Goal: Transaction & Acquisition: Purchase product/service

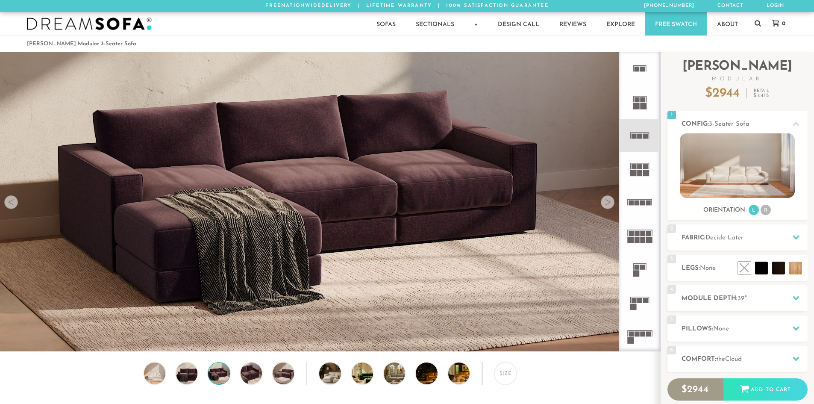
click at [609, 206] on div at bounding box center [608, 202] width 14 height 14
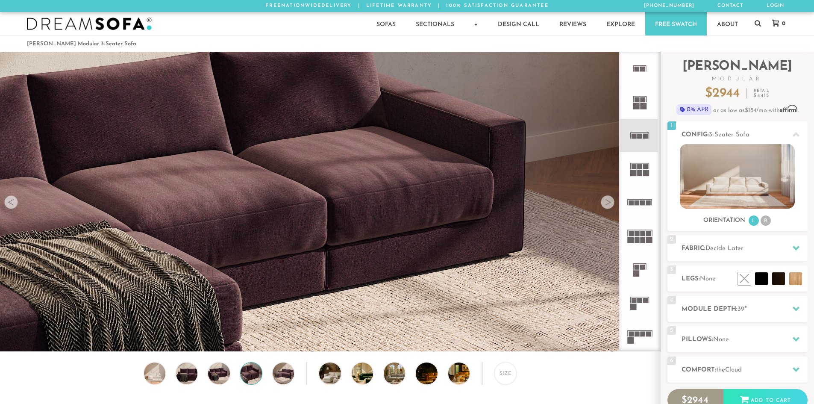
click at [609, 206] on div at bounding box center [608, 202] width 14 height 14
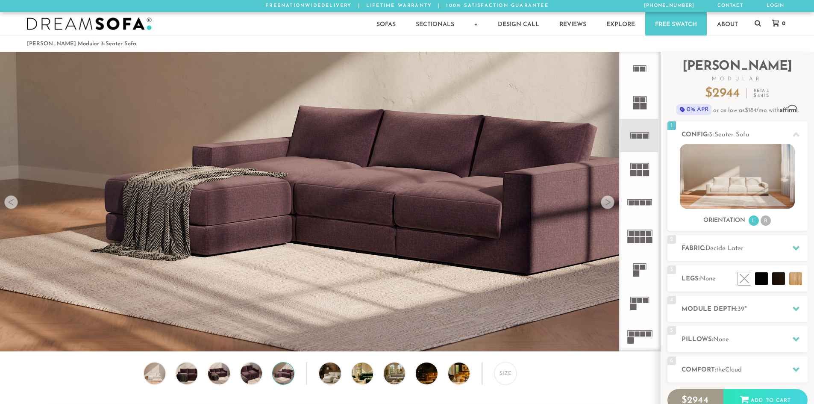
click at [609, 206] on div at bounding box center [608, 202] width 14 height 14
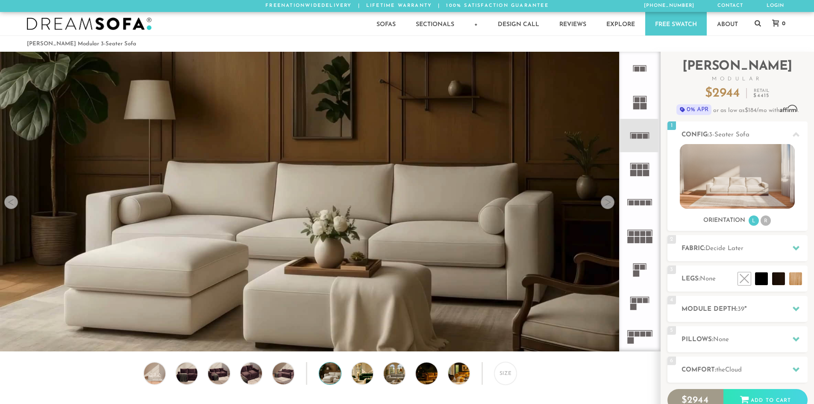
click at [609, 206] on div at bounding box center [608, 202] width 14 height 14
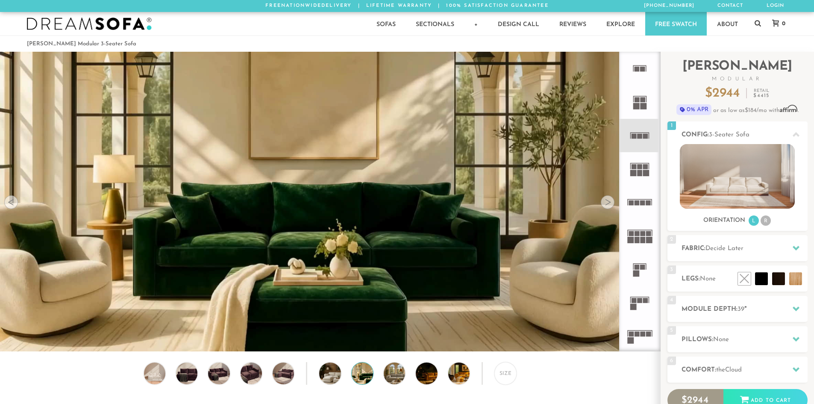
click at [609, 206] on div at bounding box center [608, 202] width 14 height 14
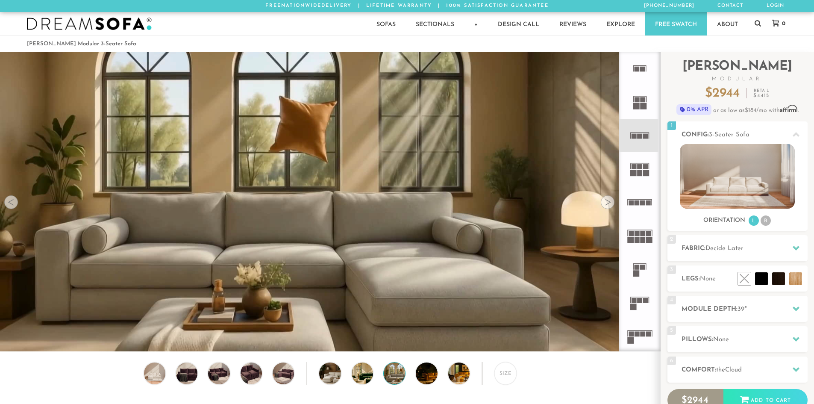
click at [609, 206] on div at bounding box center [608, 202] width 14 height 14
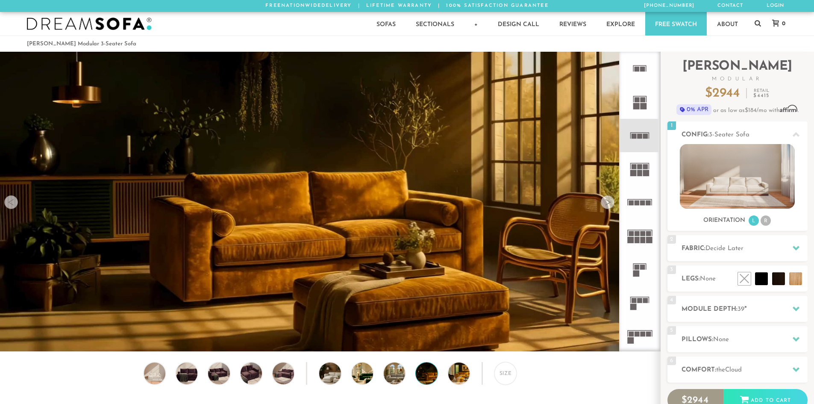
click at [609, 206] on div at bounding box center [608, 202] width 14 height 14
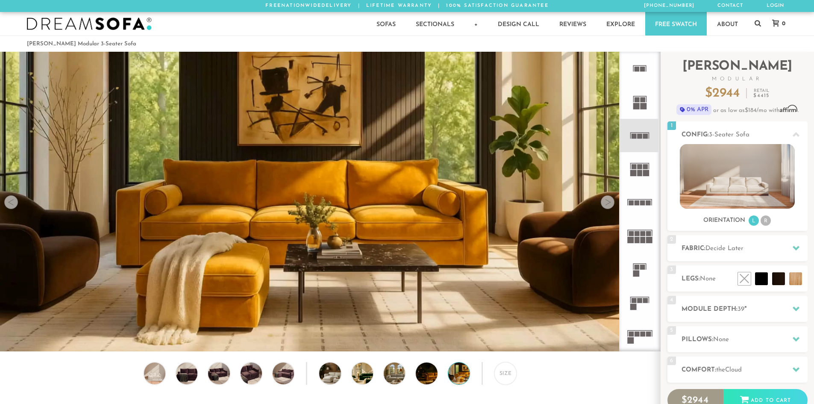
click at [609, 206] on div at bounding box center [608, 202] width 14 height 14
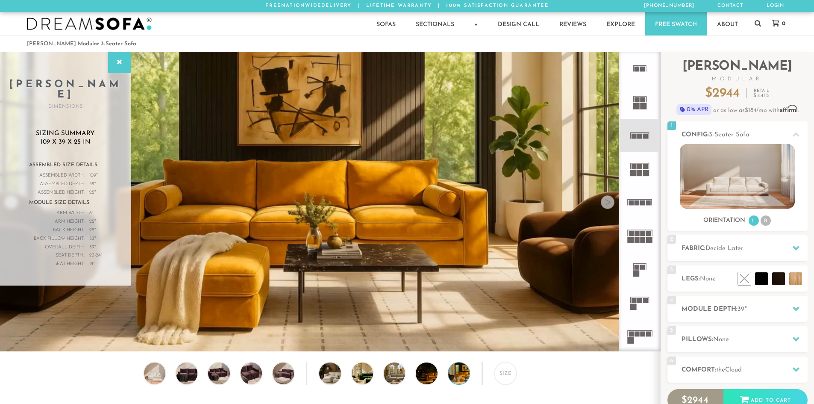
click at [609, 206] on div at bounding box center [608, 202] width 14 height 14
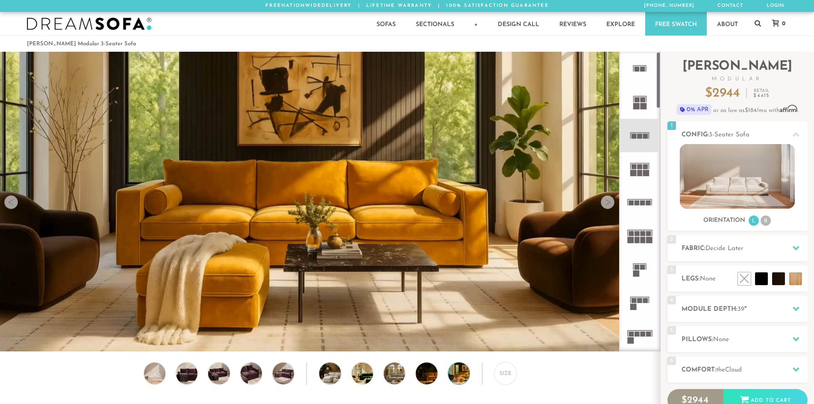
click at [641, 237] on rect at bounding box center [642, 240] width 5 height 6
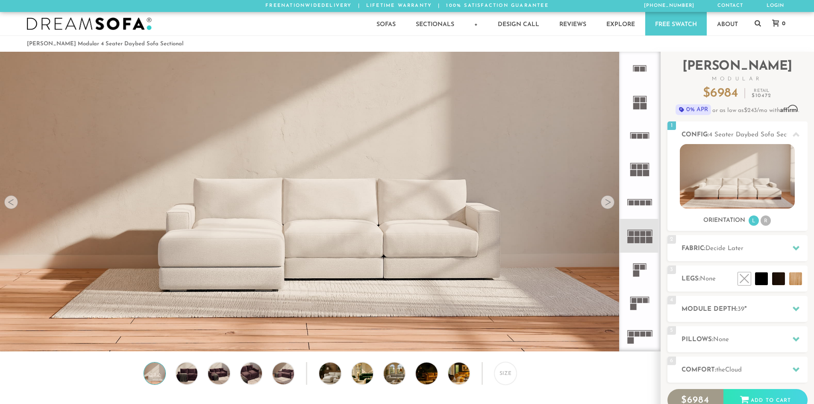
click at [641, 238] on rect at bounding box center [642, 240] width 5 height 6
click at [763, 188] on img at bounding box center [737, 176] width 115 height 65
click at [768, 222] on li "R" at bounding box center [766, 220] width 10 height 10
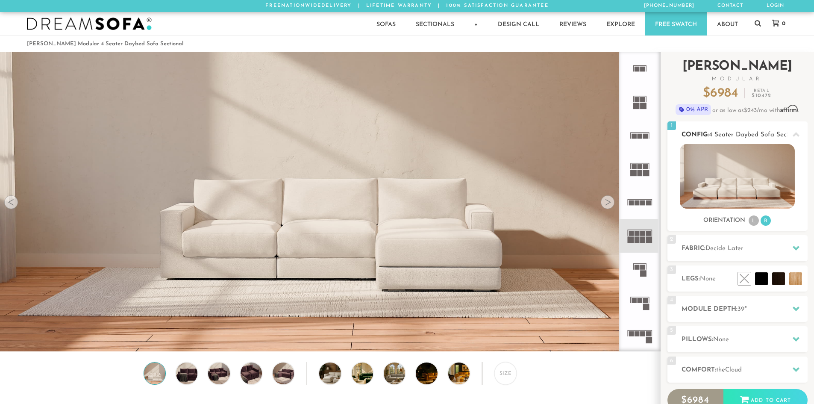
click at [751, 219] on li "L" at bounding box center [754, 220] width 10 height 10
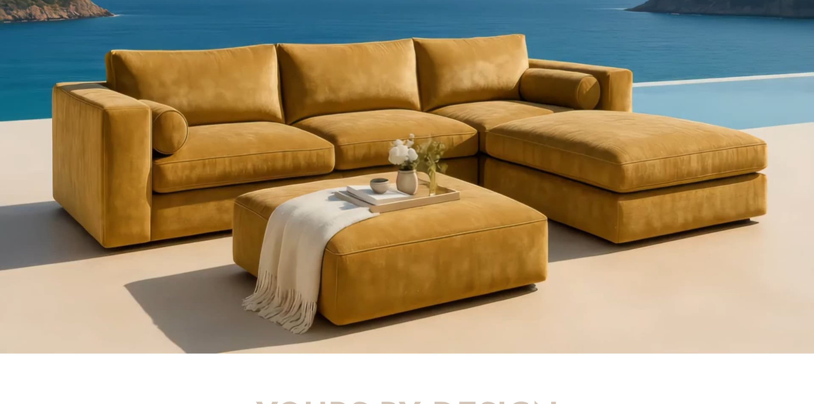
scroll to position [879, 0]
